Goal: Task Accomplishment & Management: Manage account settings

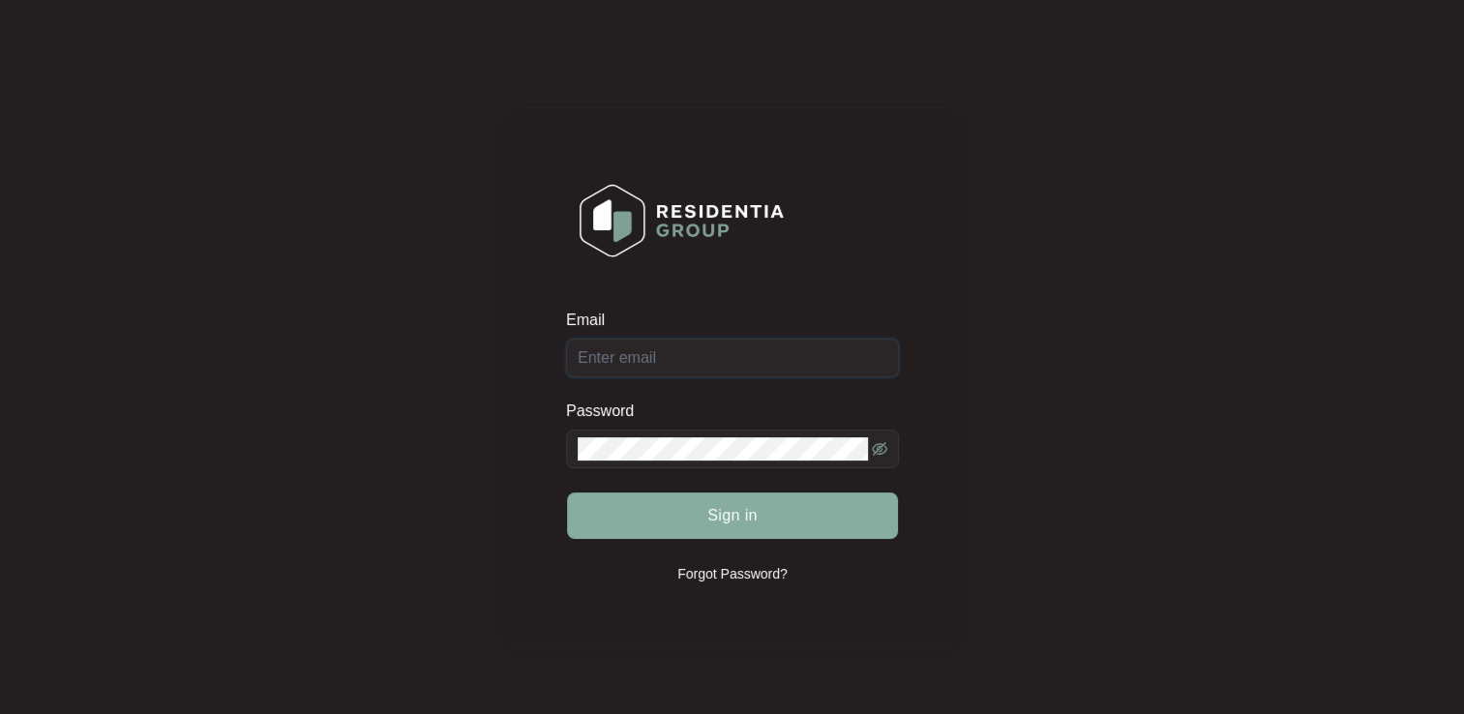
type input "[EMAIL_ADDRESS][DOMAIN_NAME]"
click at [715, 525] on span "Sign in" at bounding box center [732, 515] width 50 height 23
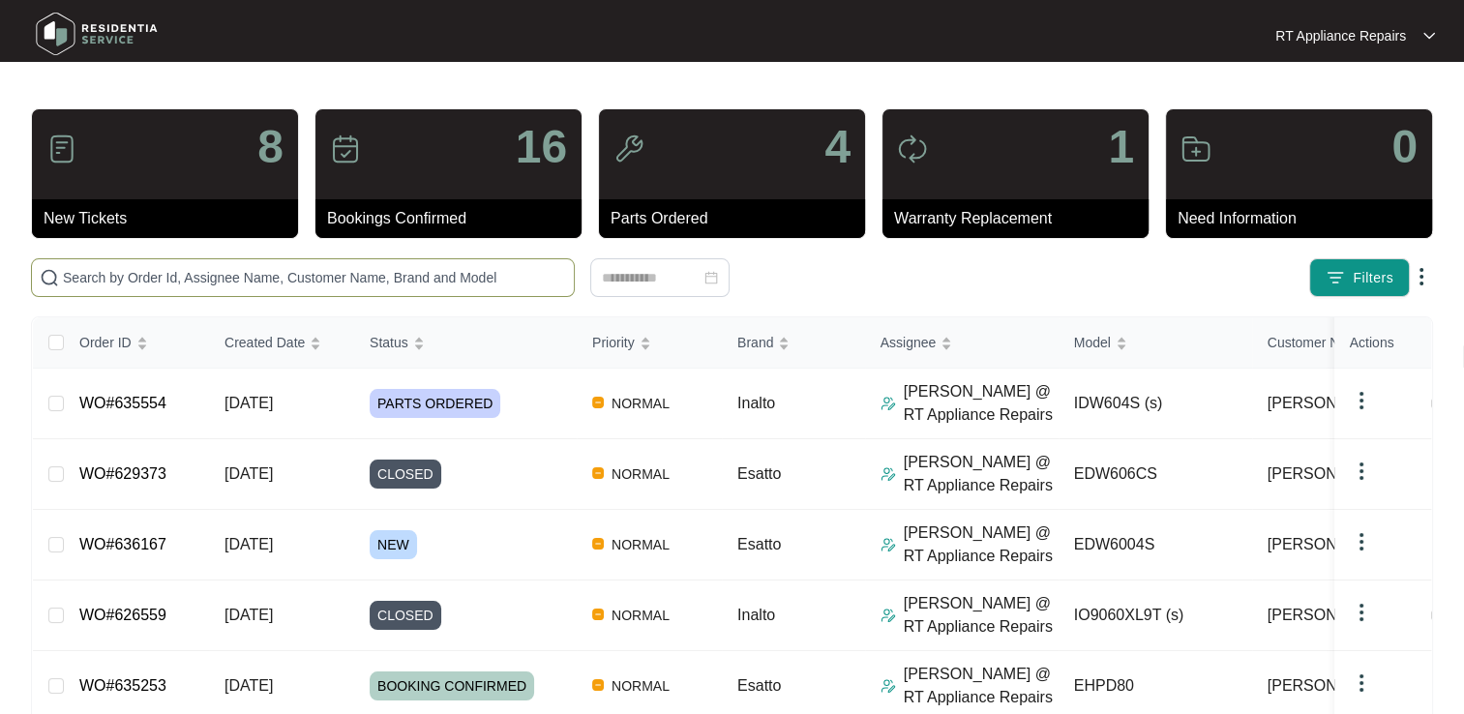
click at [343, 284] on input "text" at bounding box center [314, 277] width 503 height 21
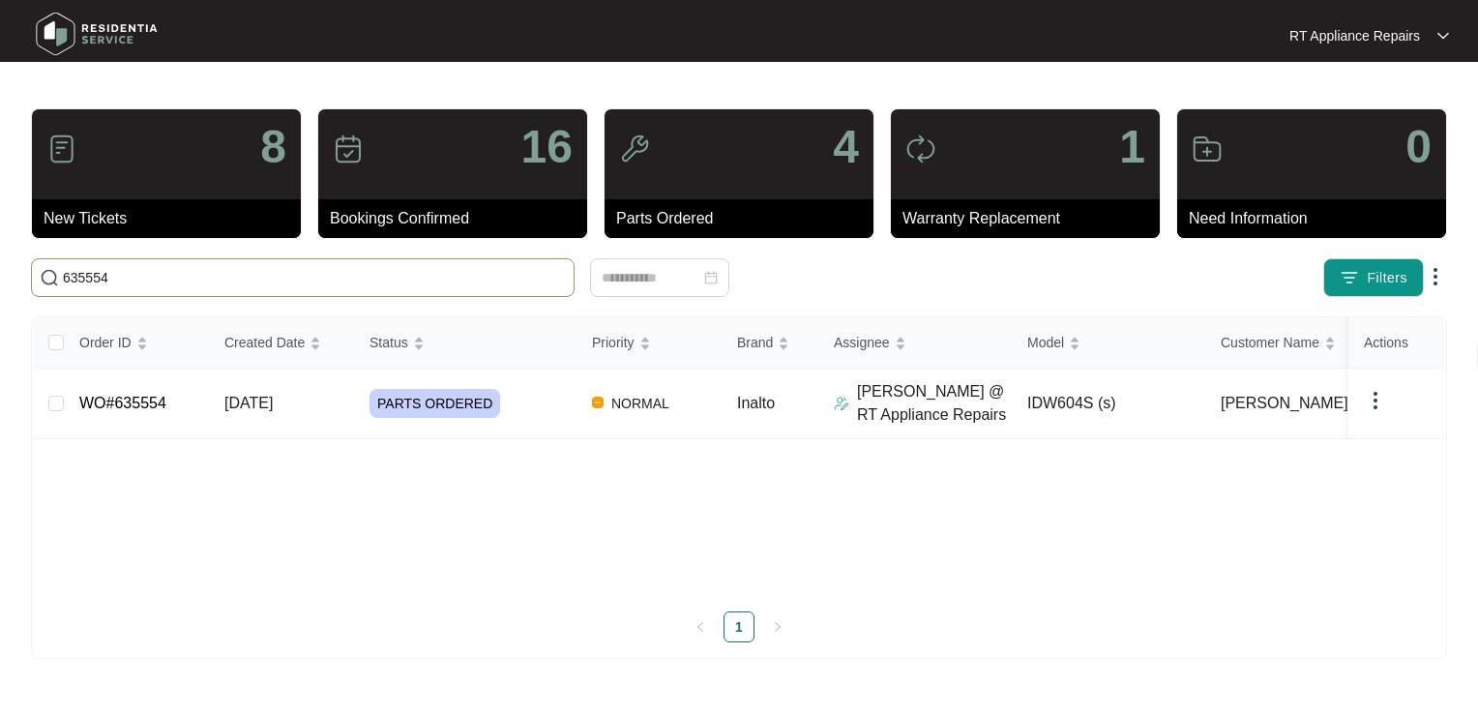
drag, startPoint x: 193, startPoint y: 265, endPoint x: 62, endPoint y: 281, distance: 132.5
click at [63, 281] on input "635554" at bounding box center [314, 277] width 503 height 21
type input "636167"
click at [131, 403] on link "WO#636167" at bounding box center [122, 403] width 87 height 16
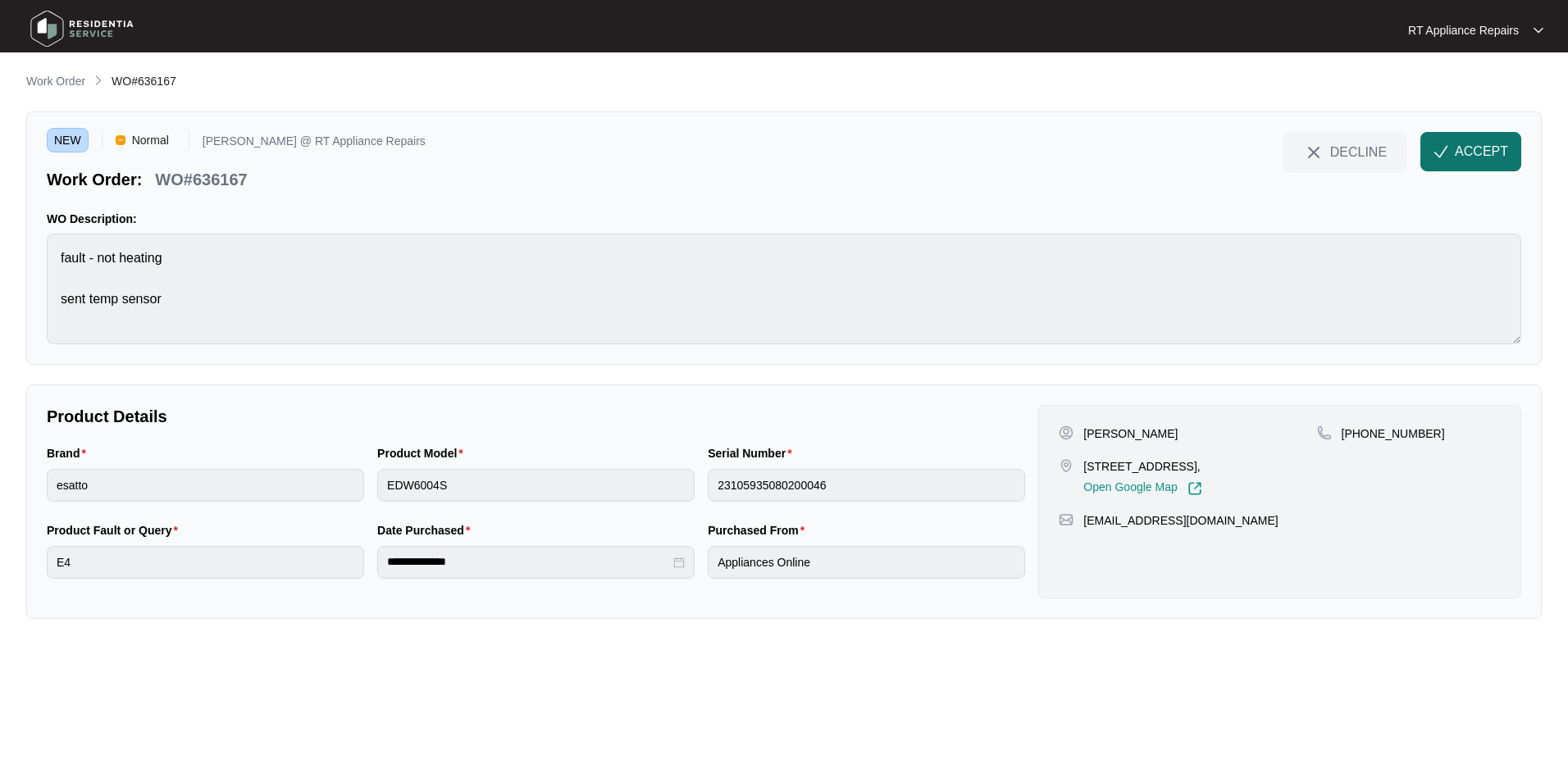
click at [1240, 153] on span "ACCEPT" at bounding box center [1481, 151] width 53 height 19
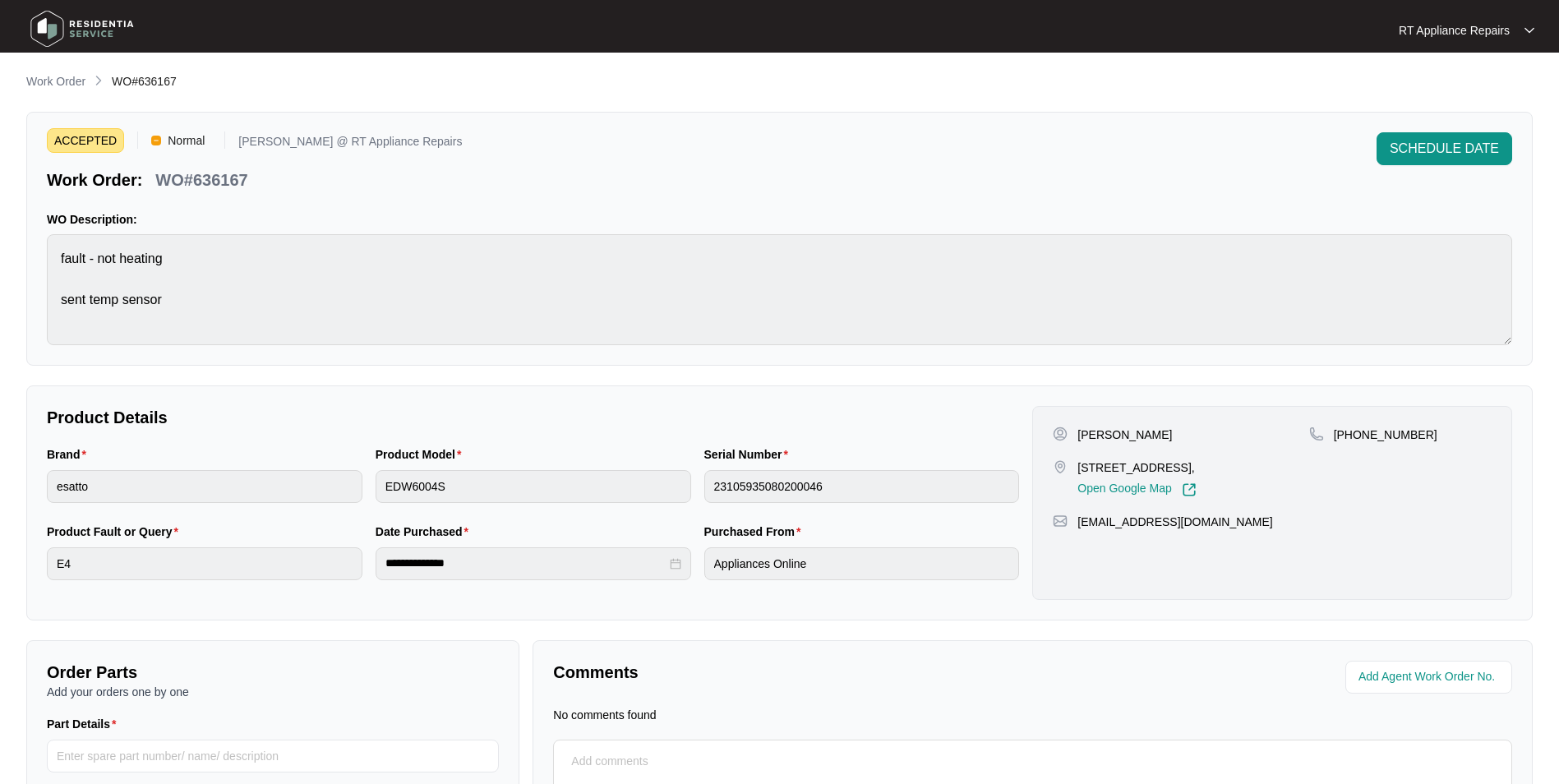
click at [483, 181] on div "ACCEPTED Normal [PERSON_NAME] @ RT Appliance Repairs Work Order: WO#636167 SCHE…" at bounding box center [779, 162] width 1466 height 59
drag, startPoint x: 160, startPoint y: 180, endPoint x: 244, endPoint y: 178, distance: 84.0
click at [244, 178] on p "WO#636167" at bounding box center [201, 179] width 92 height 23
copy p "WO#636167"
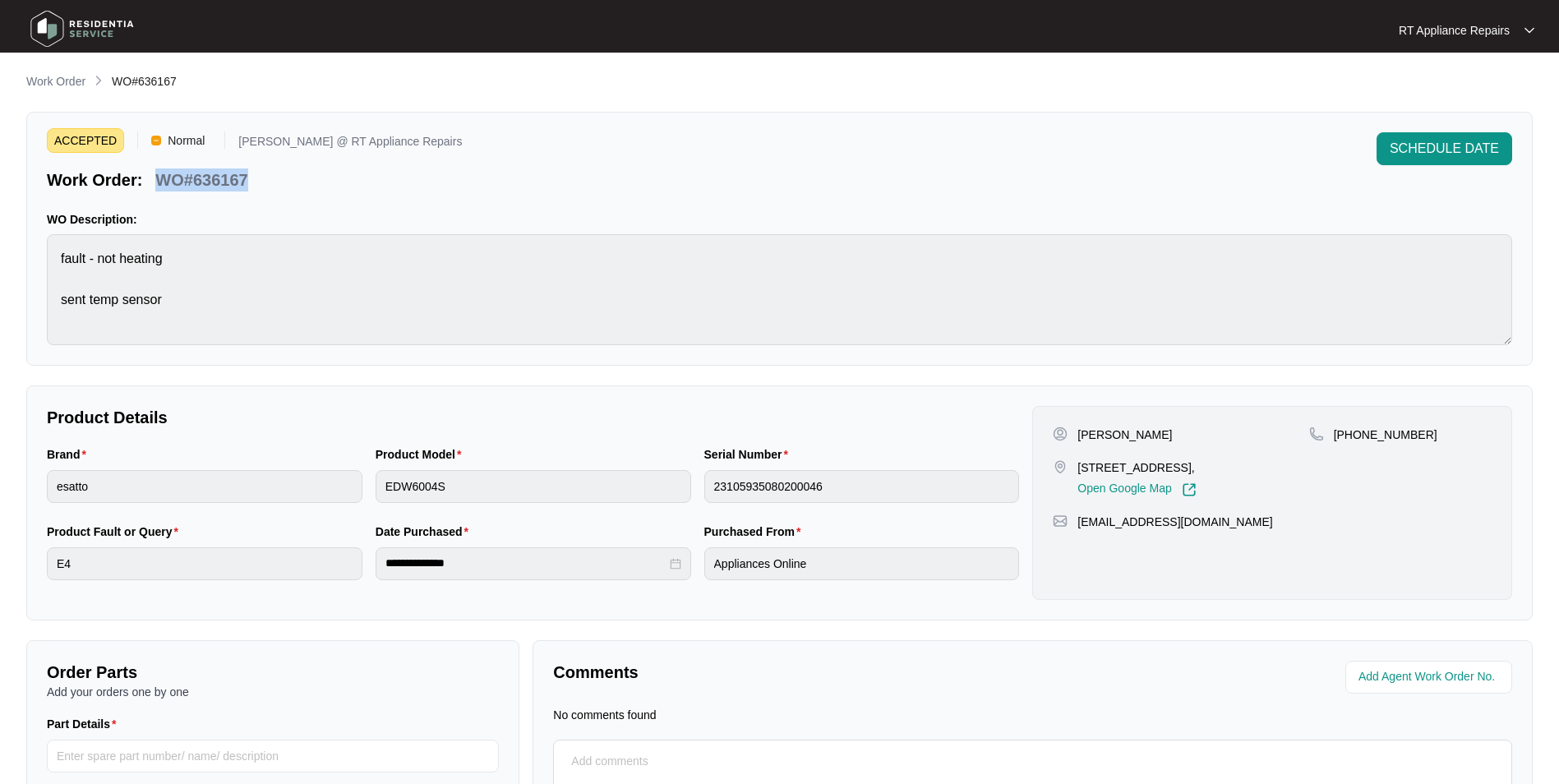
click at [423, 184] on div "ACCEPTED Normal [PERSON_NAME] @ RT Appliance Repairs Work Order: WO#636167 SCHE…" at bounding box center [779, 162] width 1466 height 59
click at [1082, 435] on p "[PERSON_NAME]" at bounding box center [1124, 434] width 94 height 16
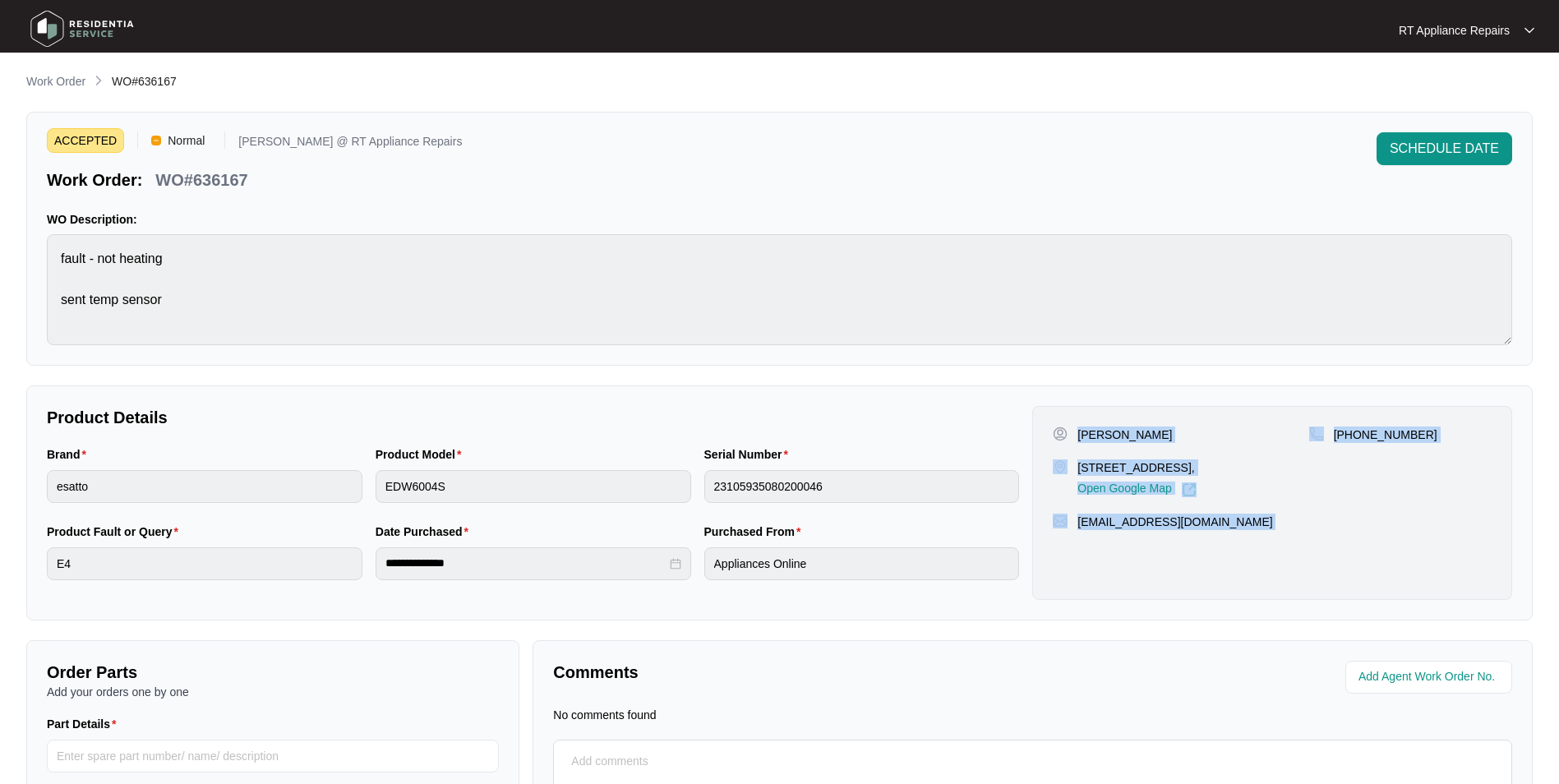
drag, startPoint x: 1081, startPoint y: 436, endPoint x: 1200, endPoint y: 531, distance: 152.3
click at [1200, 531] on div "Sian Lacco [STREET_ADDRESS], Open Google Map [PHONE_NUMBER] [EMAIL_ADDRESS][DOM…" at bounding box center [1272, 503] width 480 height 194
copy div "Sian Lacco [STREET_ADDRESS], Open Google Map [PHONE_NUMBER] [EMAIL_ADDRESS][DOM…"
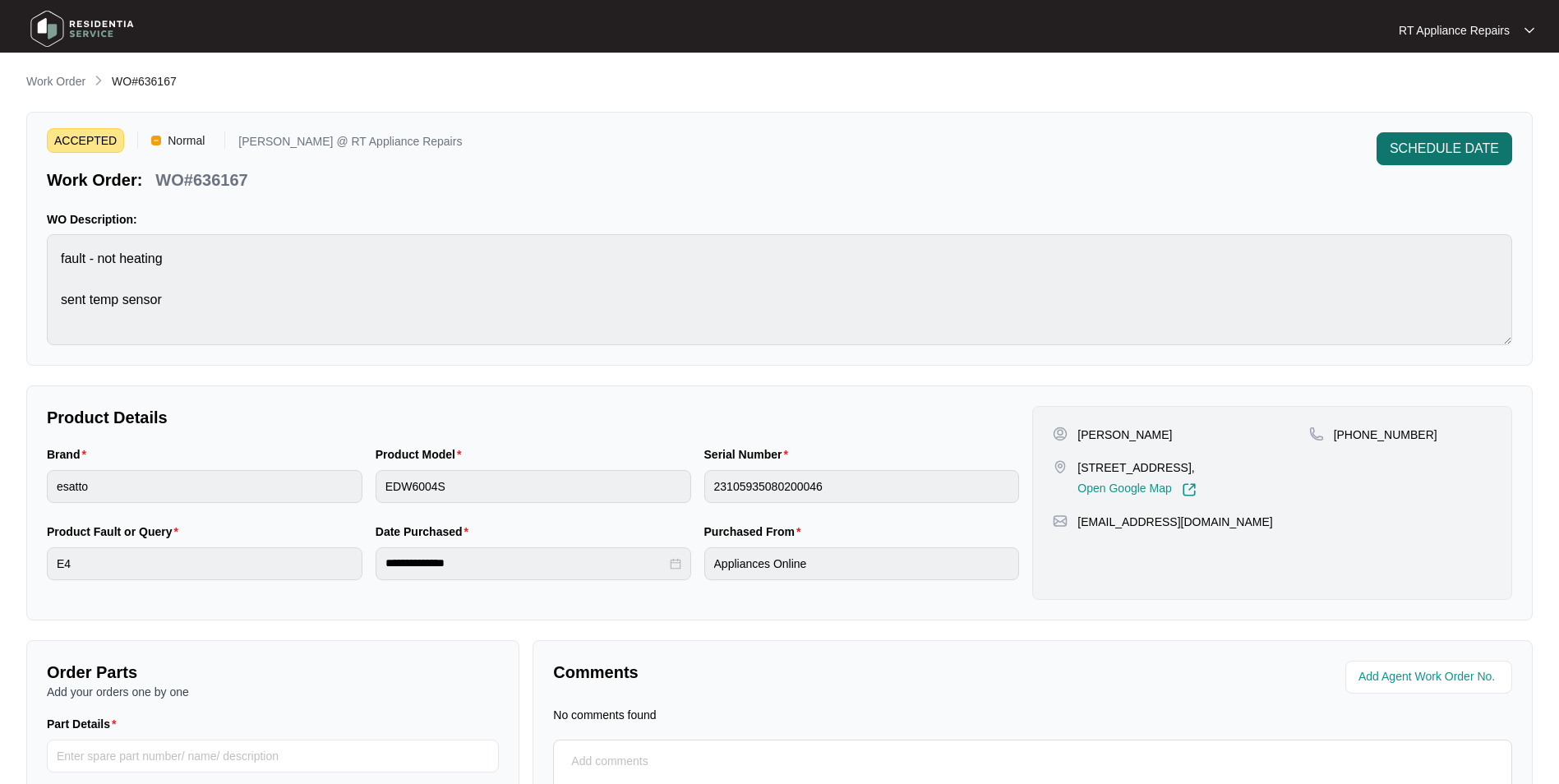
click at [1243, 151] on span "SCHEDULE DATE" at bounding box center [1444, 148] width 110 height 20
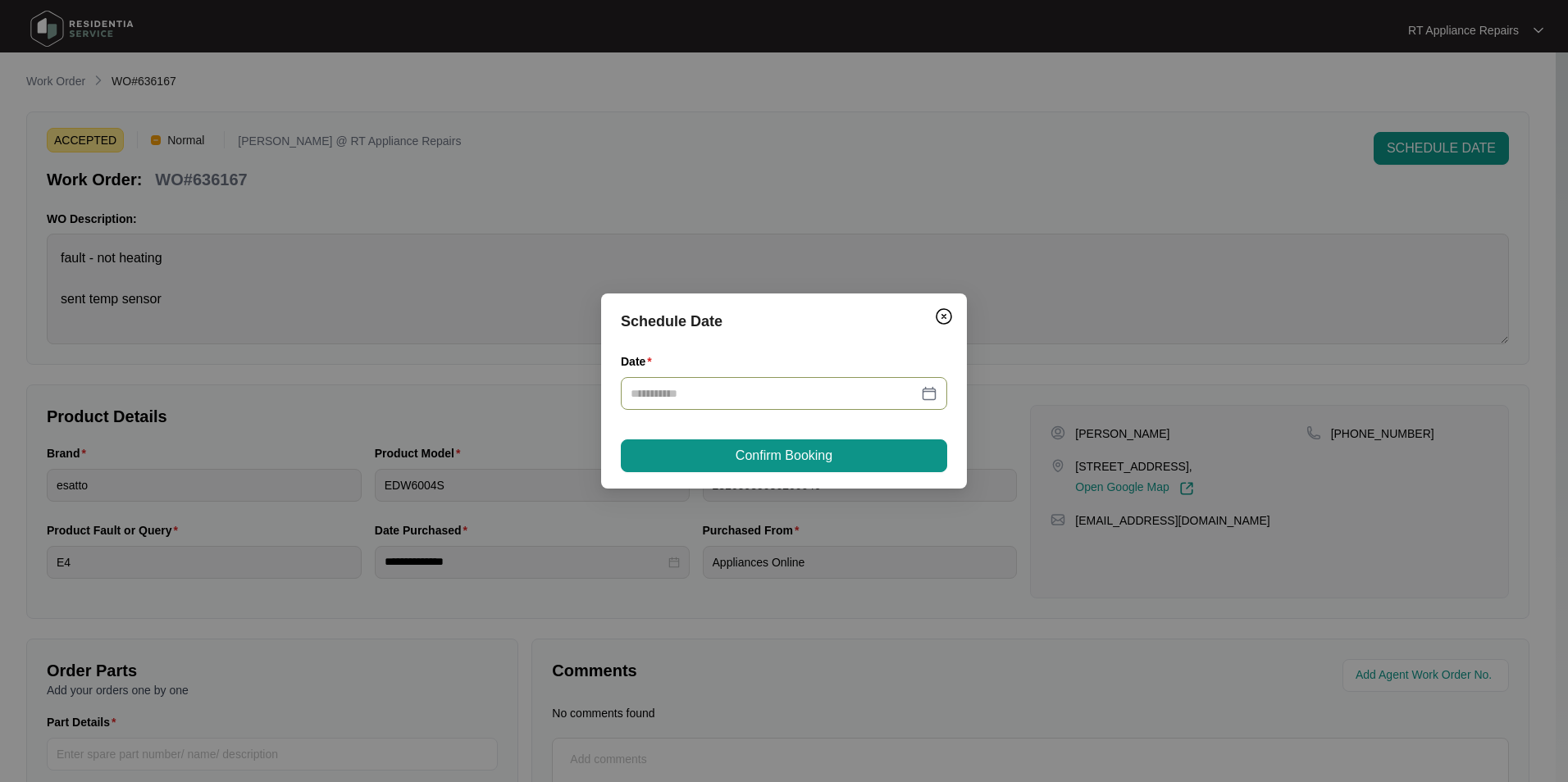
click at [809, 390] on input "Date" at bounding box center [774, 393] width 287 height 18
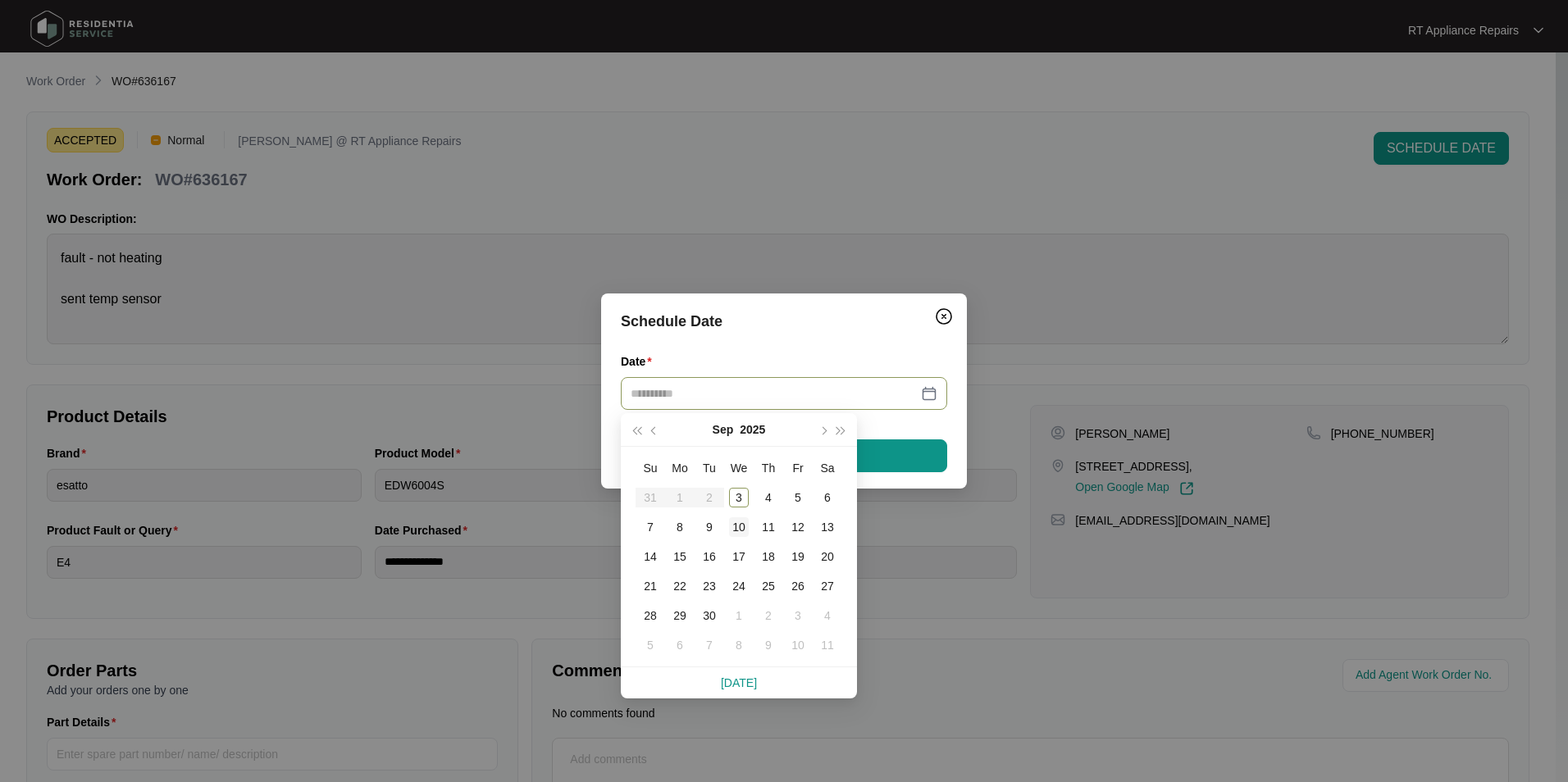
click at [745, 523] on div "10" at bounding box center [738, 526] width 19 height 19
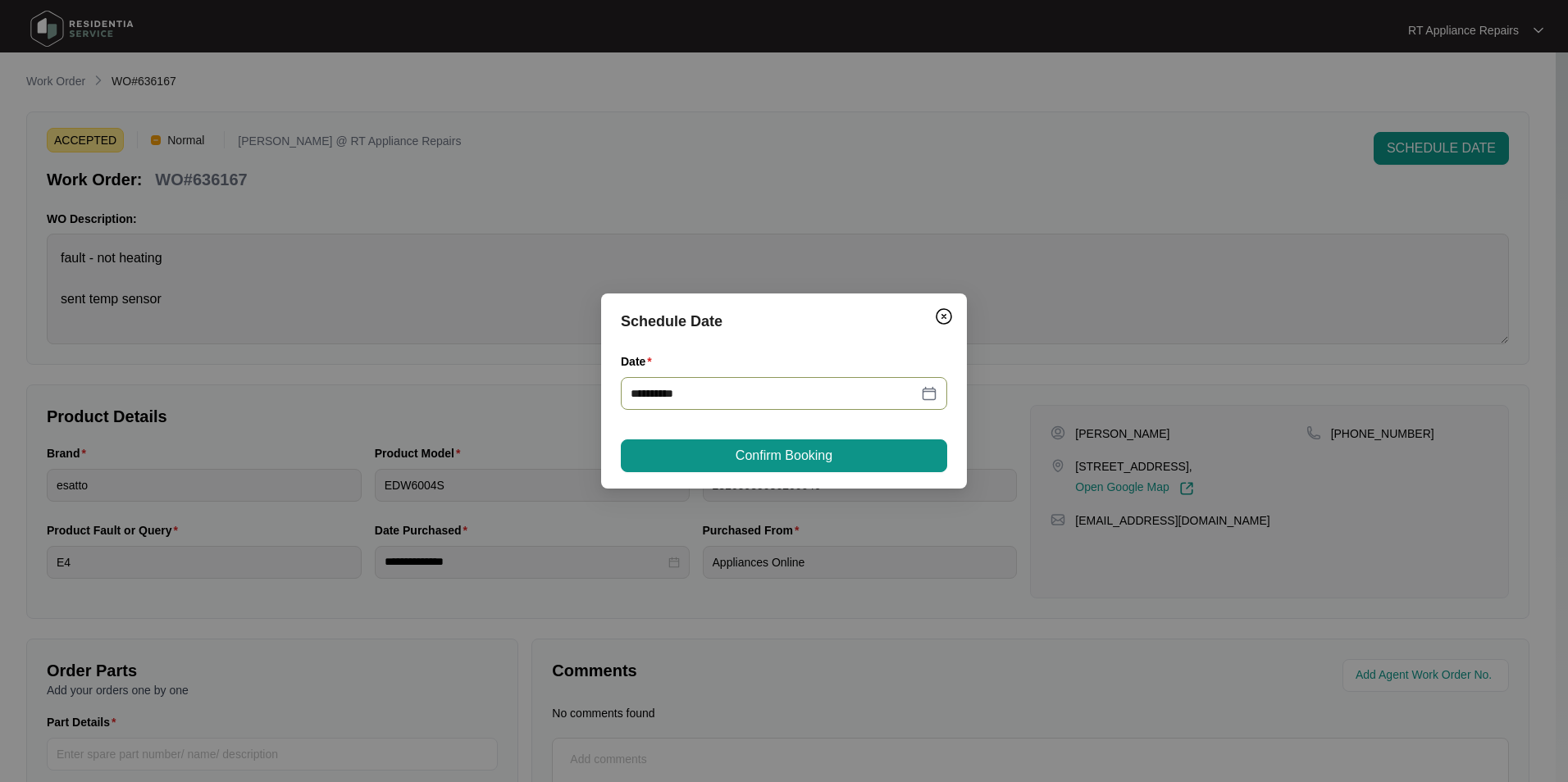
type input "**********"
click at [820, 460] on span "Confirm Booking" at bounding box center [784, 455] width 97 height 19
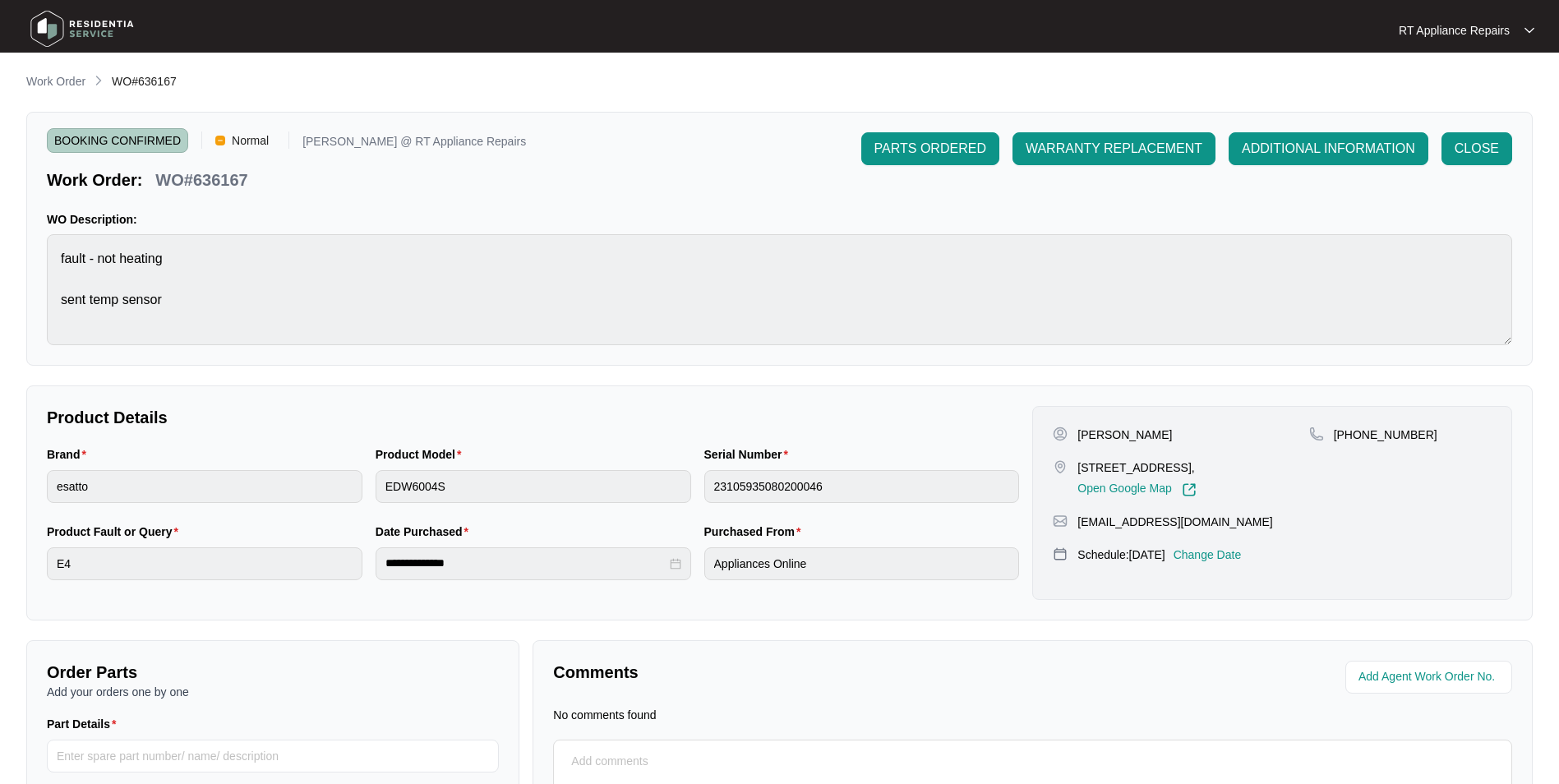
click at [1243, 31] on p "RT Appliance Repairs" at bounding box center [1455, 30] width 111 height 16
click at [1243, 89] on p "Log Out" at bounding box center [1480, 87] width 83 height 16
